Goal: Task Accomplishment & Management: Manage account settings

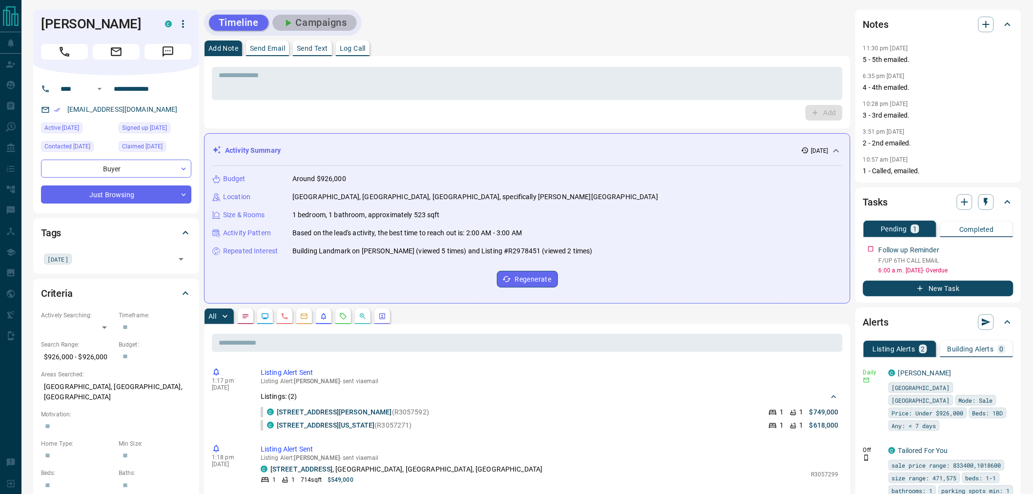
click at [323, 24] on button "Campaigns" at bounding box center [314, 23] width 84 height 16
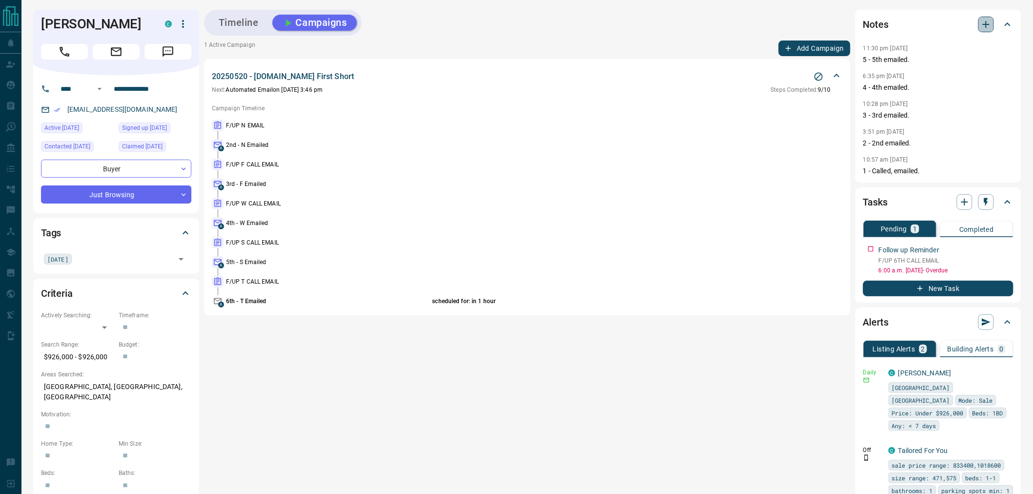
click at [980, 28] on icon "button" at bounding box center [986, 25] width 12 height 12
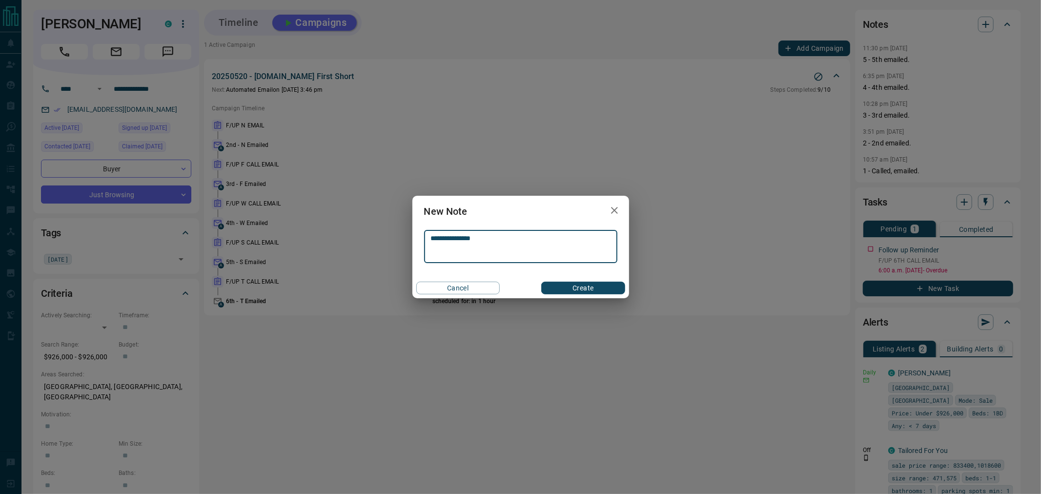
type textarea "**********"
drag, startPoint x: 560, startPoint y: 279, endPoint x: 563, endPoint y: 286, distance: 7.3
click at [563, 286] on div "Cancel Create" at bounding box center [521, 288] width 217 height 21
click at [563, 286] on button "Create" at bounding box center [582, 288] width 83 height 13
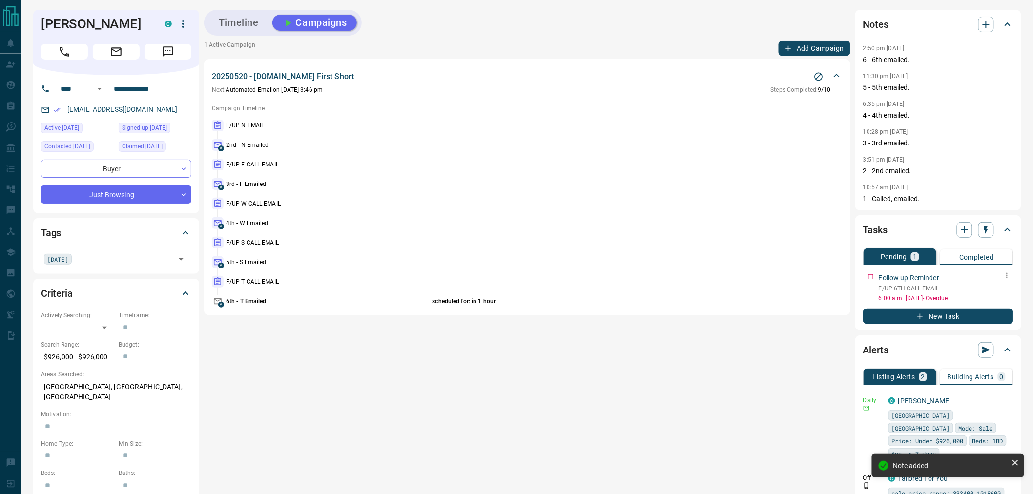
click at [1014, 280] on div "Tasks Pending 1 Completed Follow up Reminder F/UP 6TH CALL EMAIL 6:00 a.m. [DAT…" at bounding box center [938, 272] width 166 height 115
click at [1007, 278] on icon "button" at bounding box center [1007, 275] width 8 height 8
click at [998, 303] on li "Delete" at bounding box center [992, 308] width 43 height 15
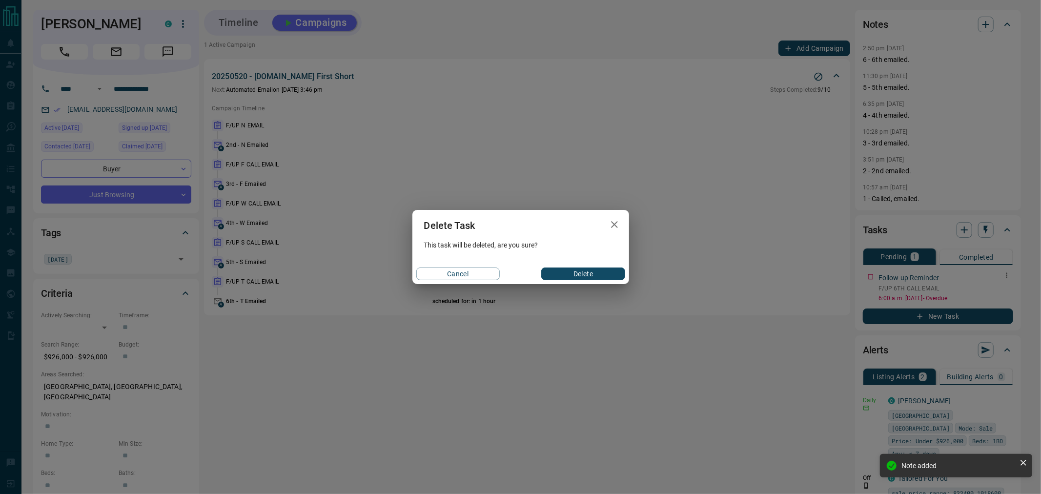
click at [604, 274] on button "Delete" at bounding box center [582, 274] width 83 height 13
